Goal: Task Accomplishment & Management: Complete application form

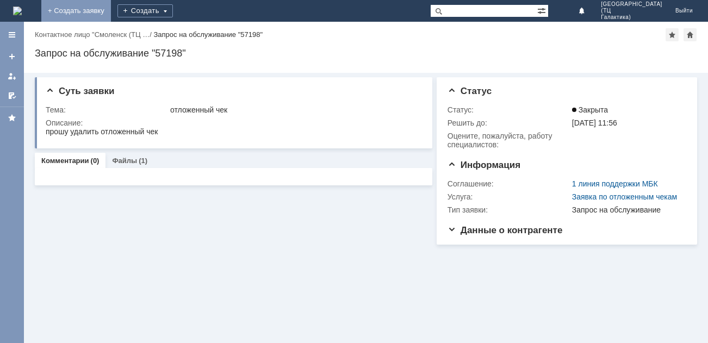
click at [111, 10] on link "+ Создать заявку" at bounding box center [76, 11] width 70 height 22
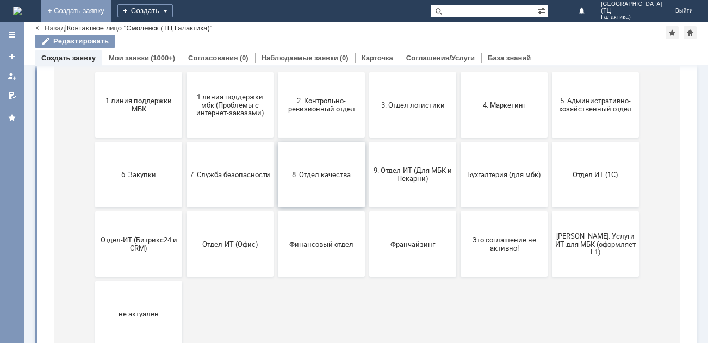
scroll to position [170, 0]
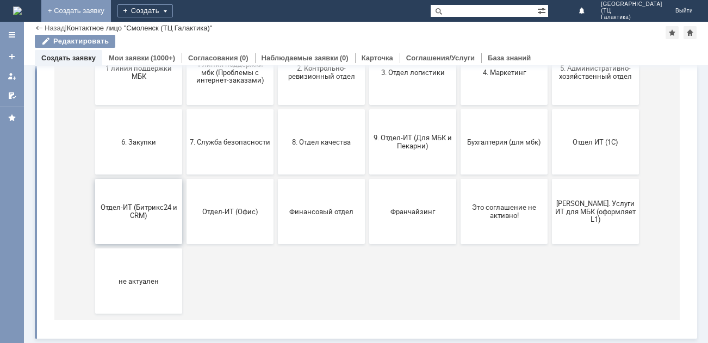
click at [137, 227] on button "Отдел-ИТ (Битрикс24 и CRM)" at bounding box center [138, 211] width 87 height 65
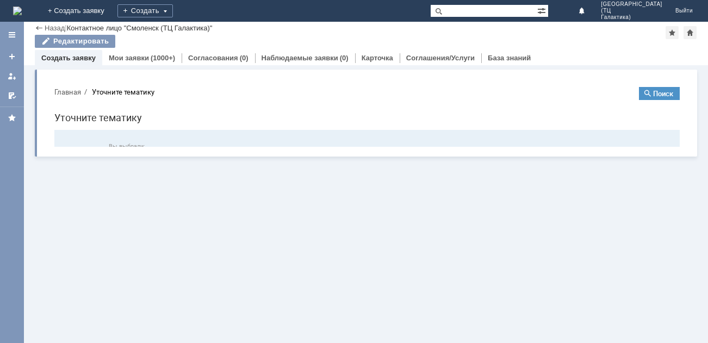
scroll to position [0, 0]
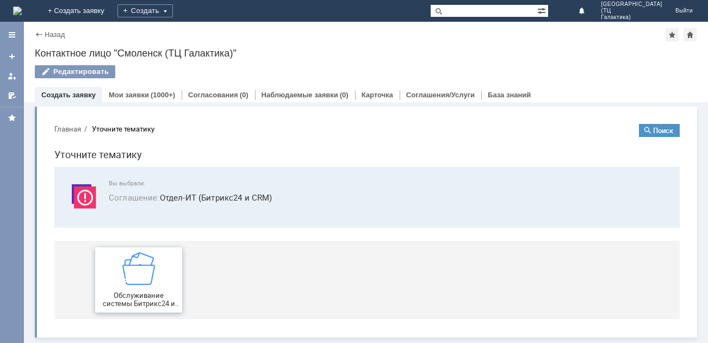
drag, startPoint x: 160, startPoint y: 266, endPoint x: 221, endPoint y: 372, distance: 121.8
click at [160, 266] on div "Обслуживание системы Битрикс24 и CRM" at bounding box center [138, 279] width 80 height 55
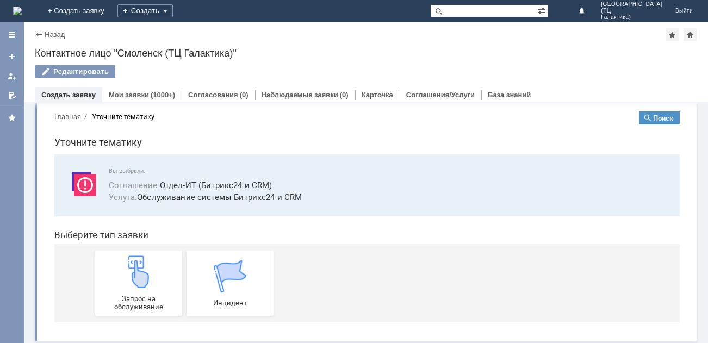
scroll to position [15, 0]
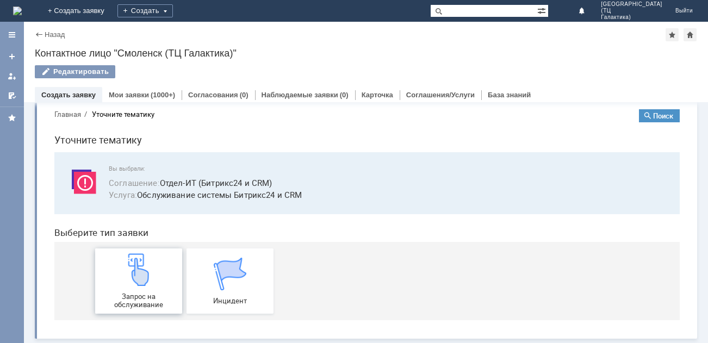
click at [147, 279] on img at bounding box center [138, 269] width 33 height 33
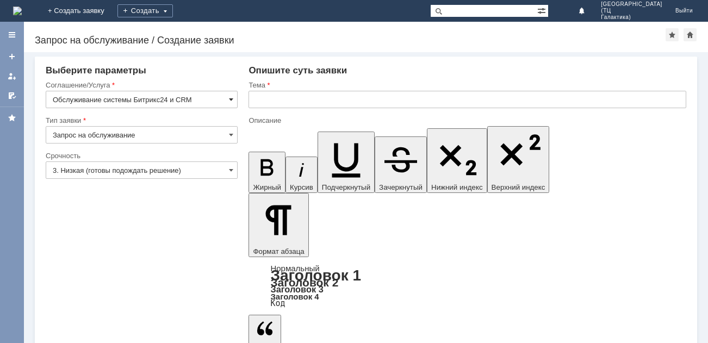
click at [233, 101] on span at bounding box center [231, 99] width 4 height 9
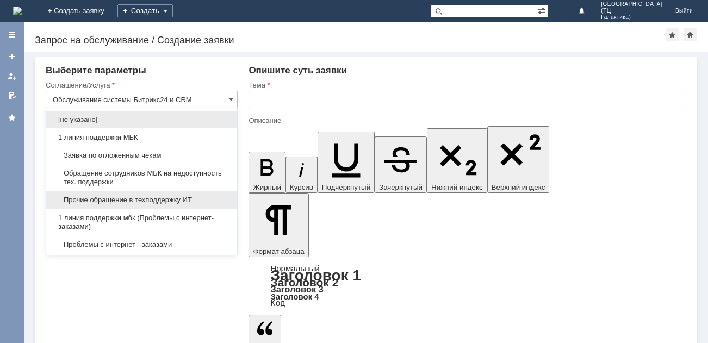
click at [201, 197] on span "Прочие обращение в техподдержку ИТ" at bounding box center [142, 200] width 178 height 9
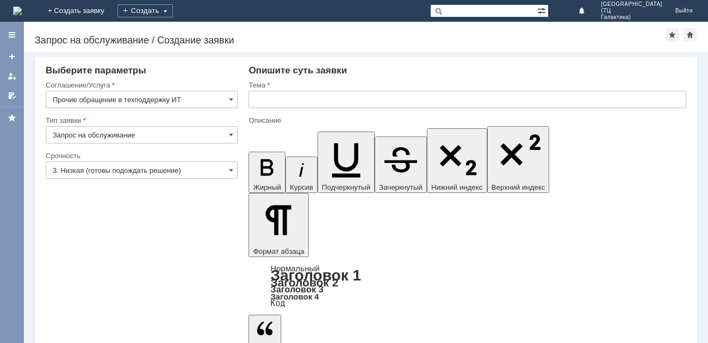
type input "Прочие обращение в техподдержку ИТ"
drag, startPoint x: 237, startPoint y: 169, endPoint x: 220, endPoint y: 178, distance: 19.5
click at [237, 169] on input "3. Низкая (готовы подождать решение)" at bounding box center [142, 169] width 192 height 17
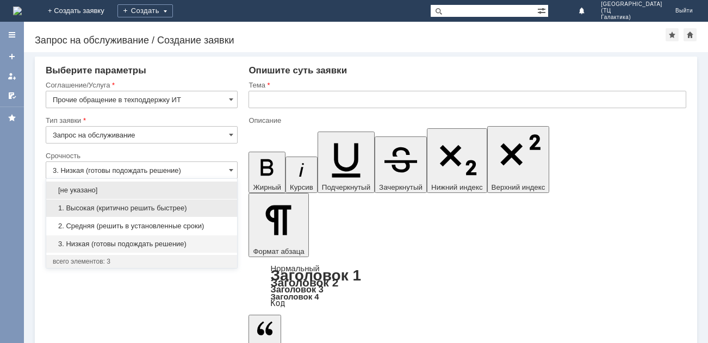
click at [142, 208] on span "1. Высокая (критично решить быстрее)" at bounding box center [142, 208] width 178 height 9
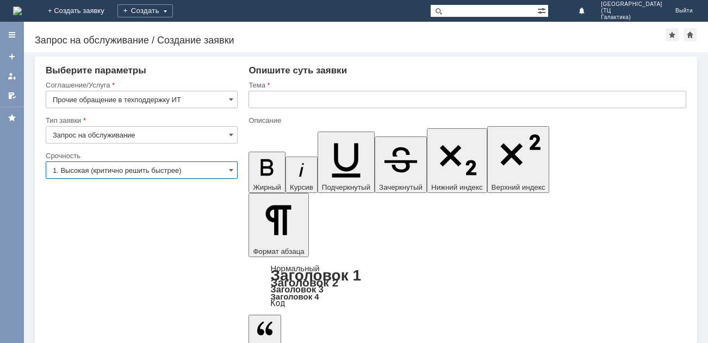
type input "1. Высокая (критично решить быстрее)"
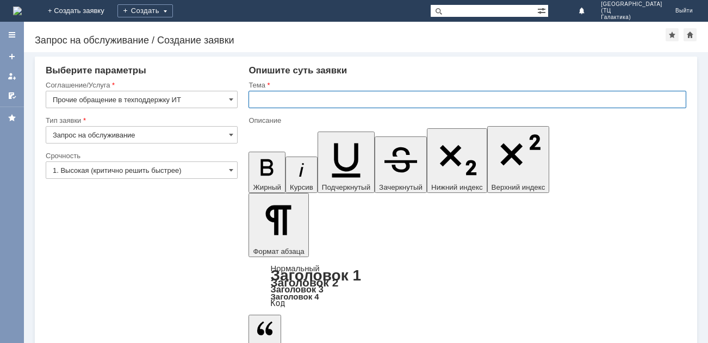
click at [263, 99] on input "text" at bounding box center [467, 99] width 438 height 17
type input "выгрузка накладных в дсд"
